Goal: Find specific page/section

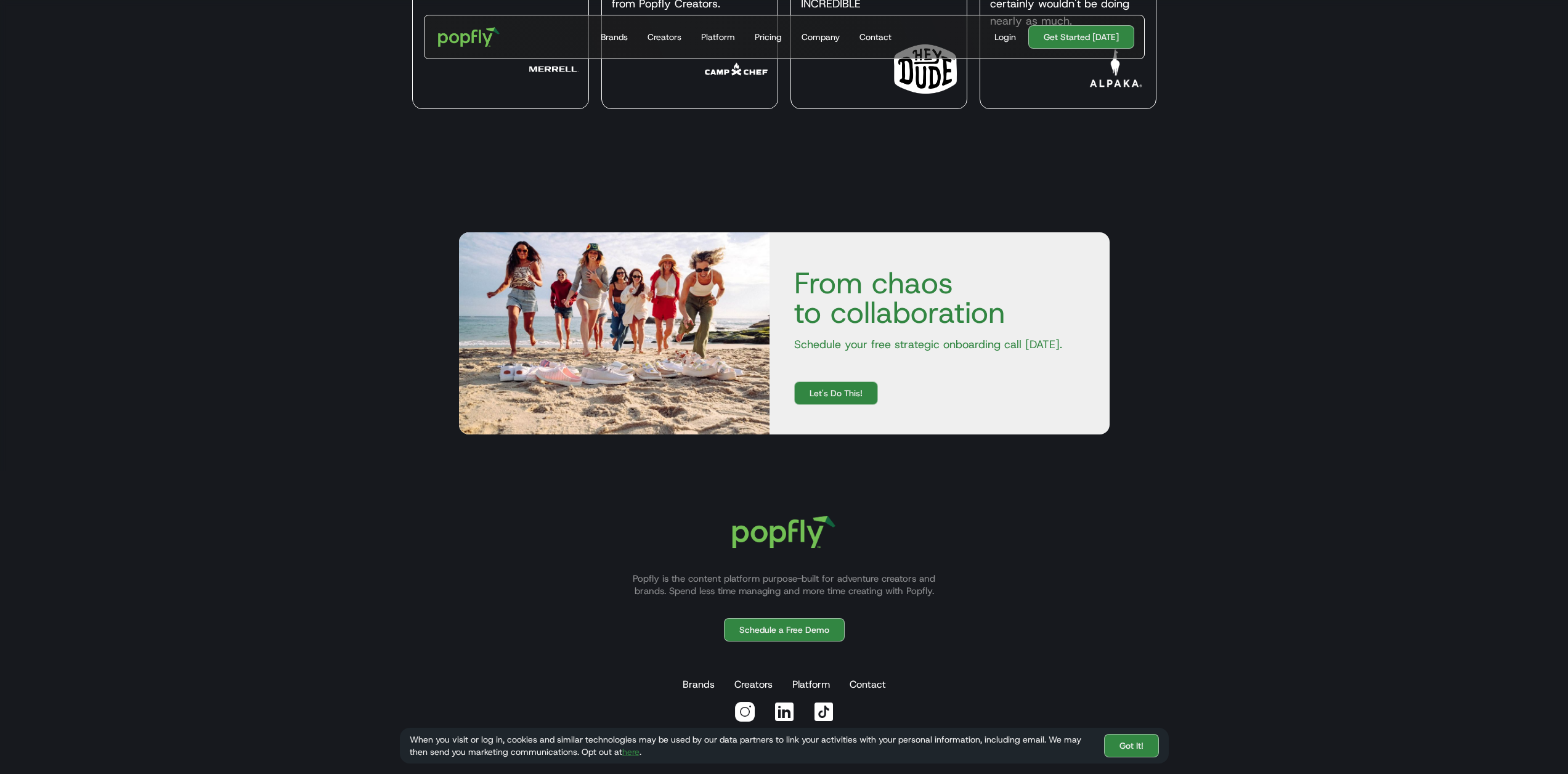
scroll to position [4735, 0]
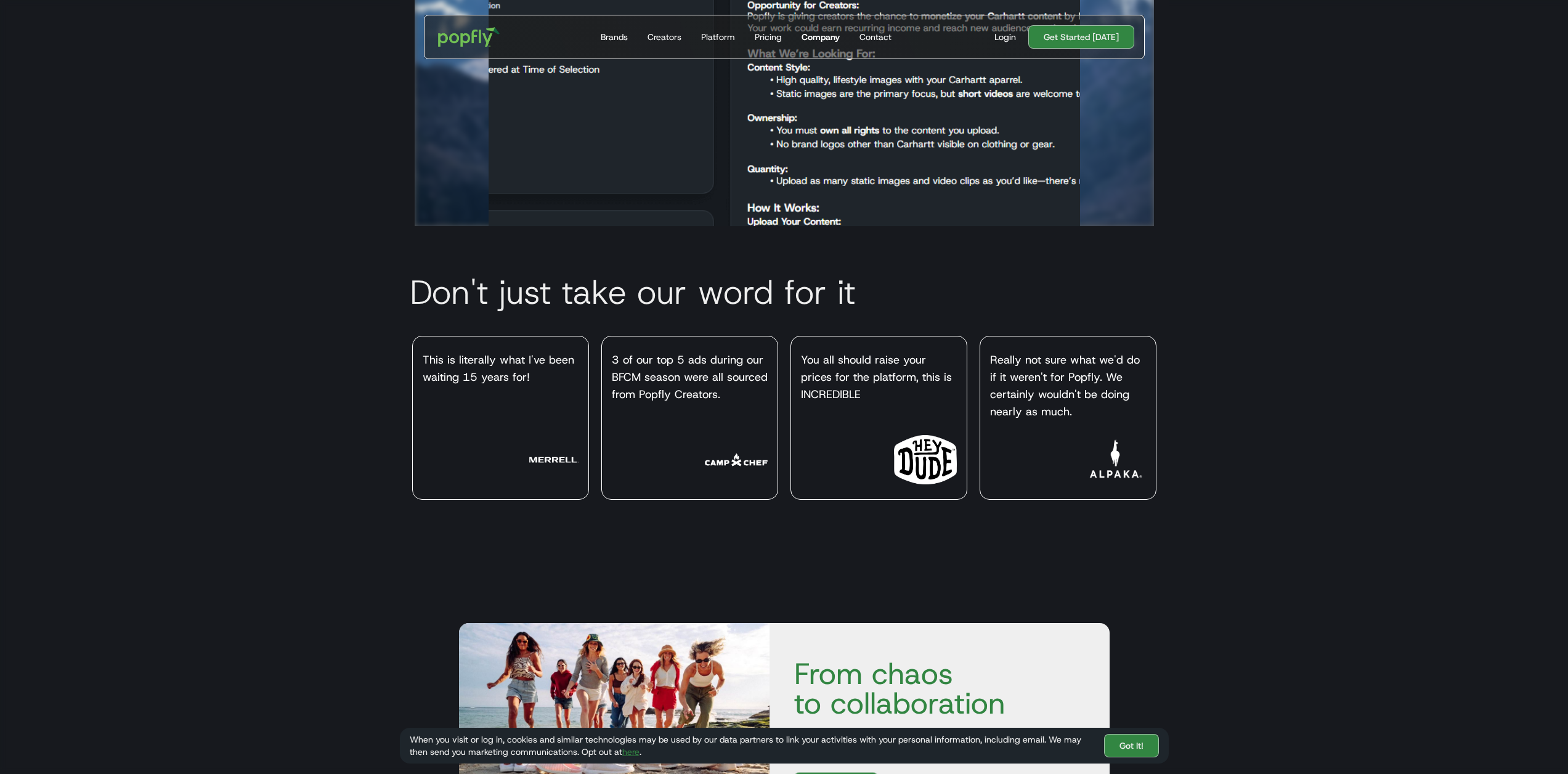
click at [814, 37] on div "Company" at bounding box center [820, 37] width 38 height 12
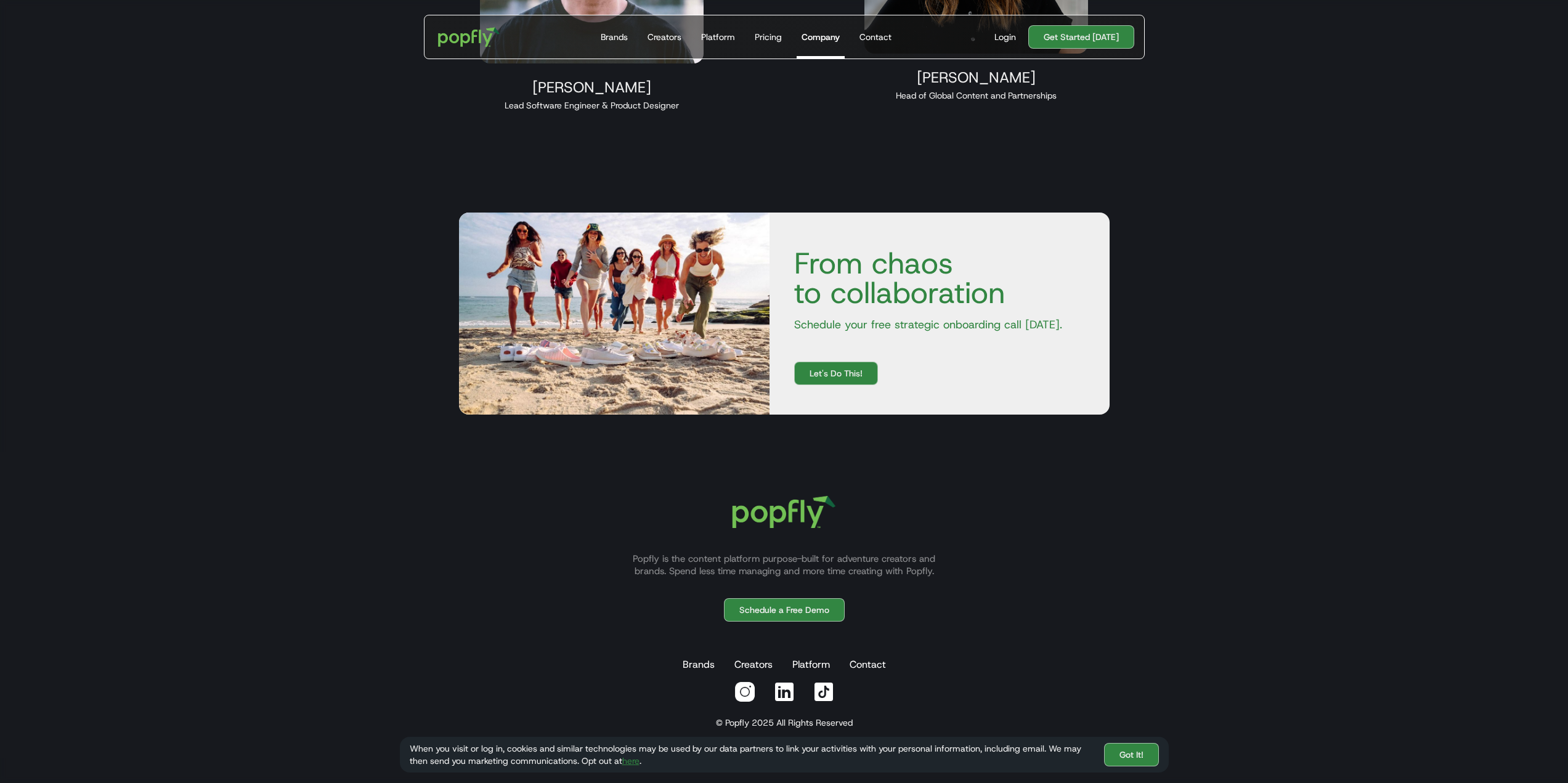
scroll to position [1575, 0]
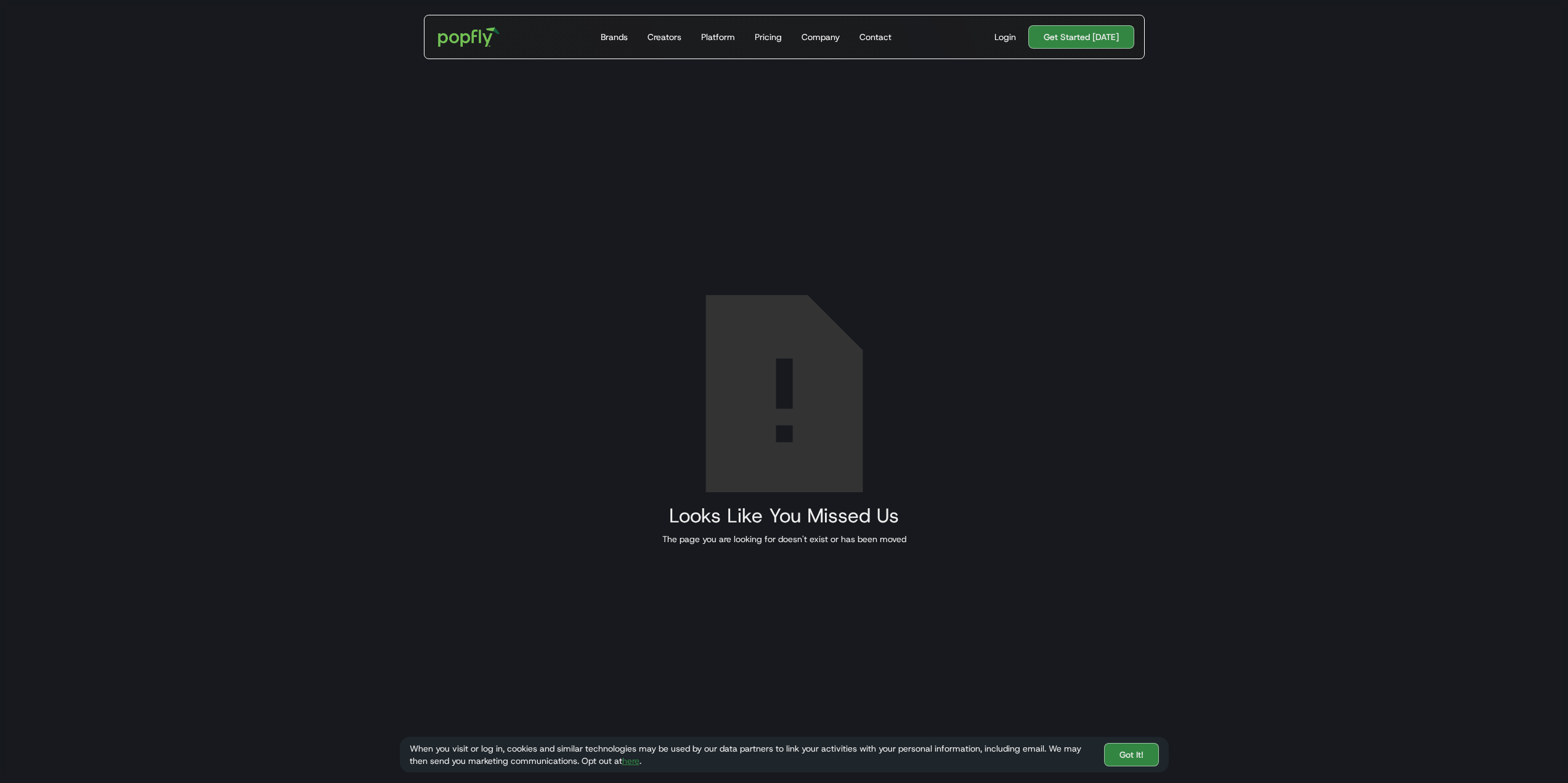
click at [761, 507] on h2 "Looks Like You Missed Us" at bounding box center [784, 515] width 244 height 22
click at [834, 536] on div "The page you are looking for doesn't exist or has been moved" at bounding box center [784, 539] width 244 height 12
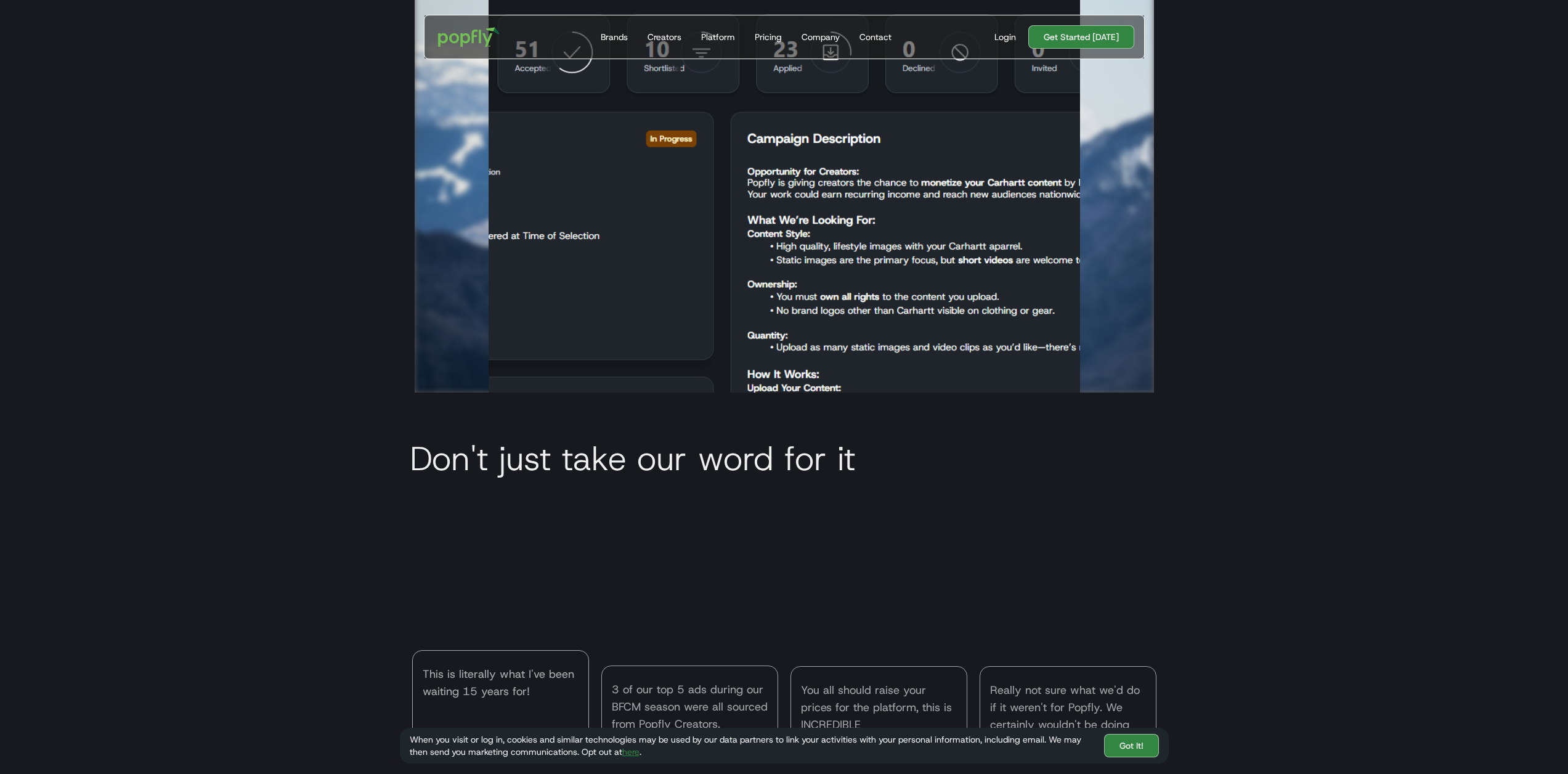
scroll to position [5228, 0]
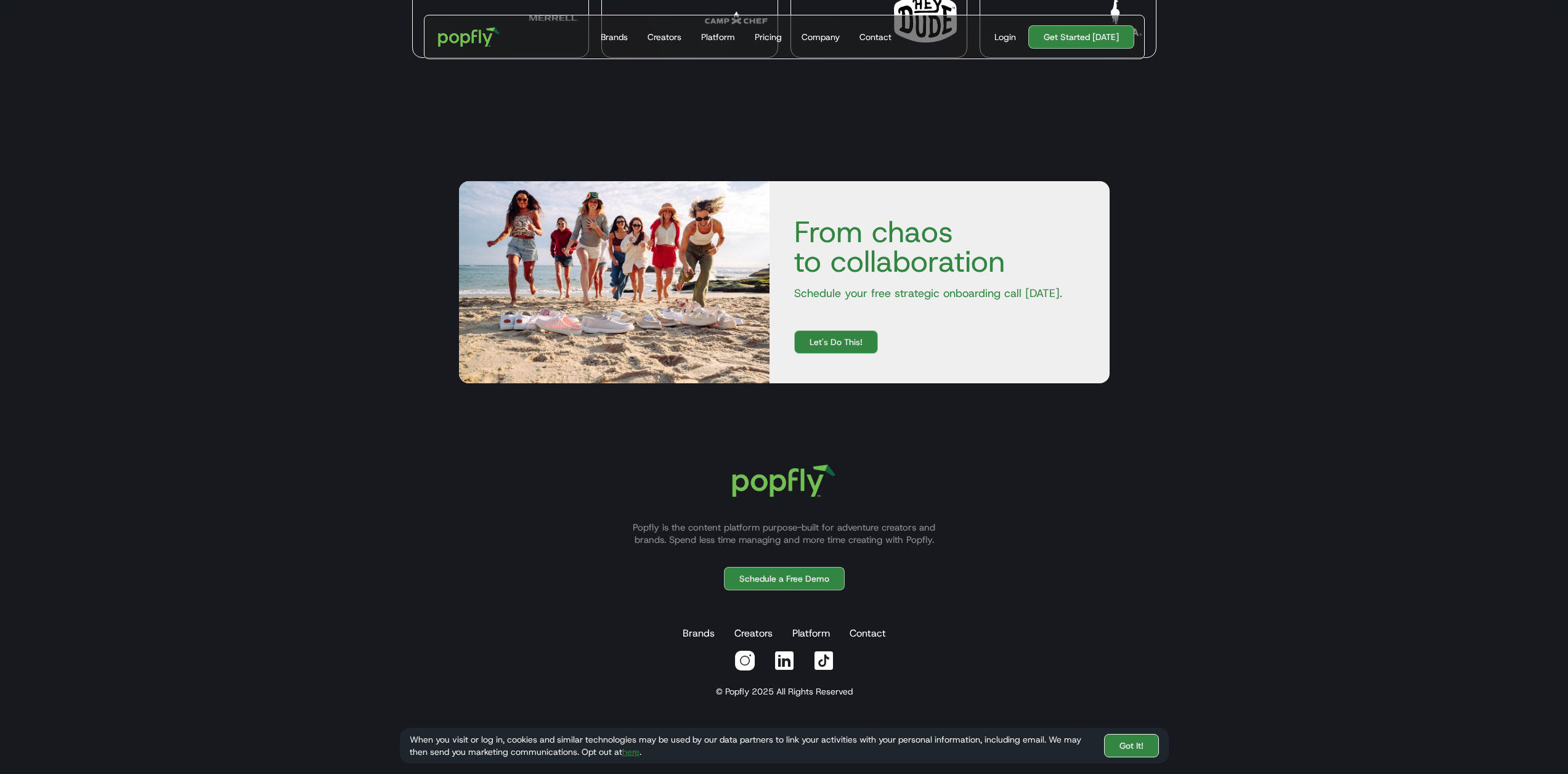
click at [1115, 739] on link "Got It!" at bounding box center [1131, 745] width 55 height 24
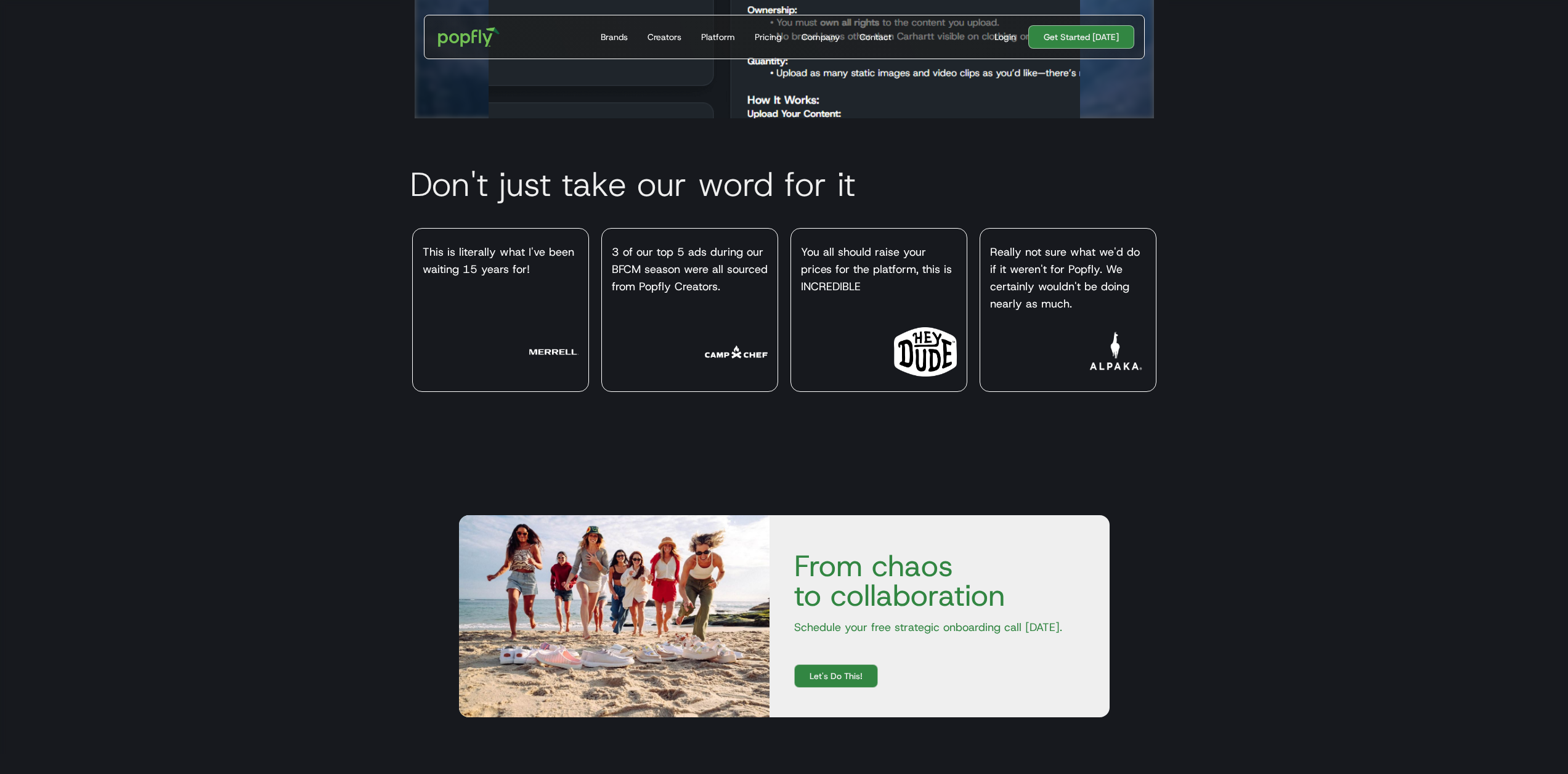
scroll to position [4749, 0]
